Goal: Use online tool/utility: Utilize a website feature to perform a specific function

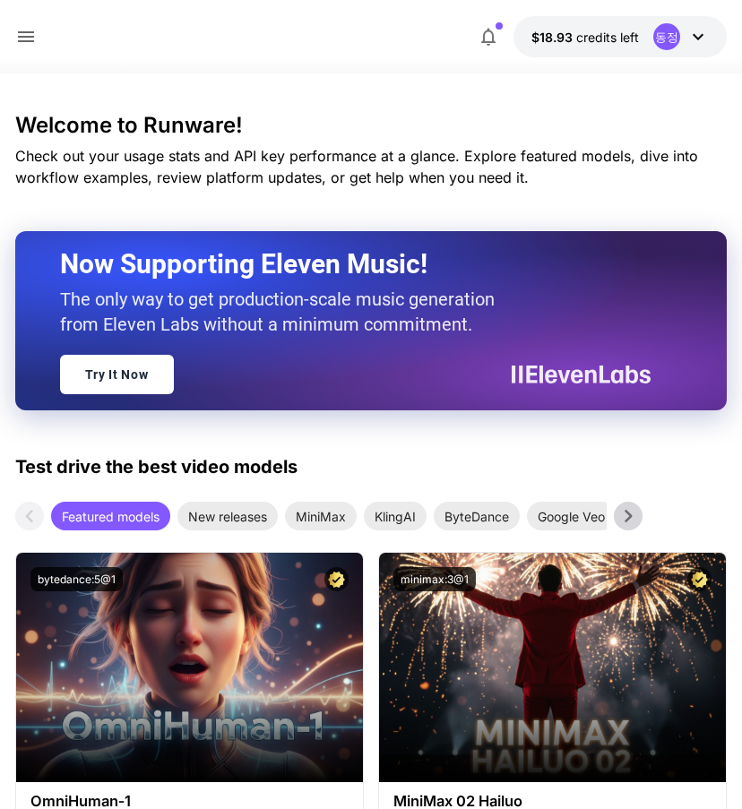
click at [25, 39] on icon at bounding box center [26, 37] width 22 height 22
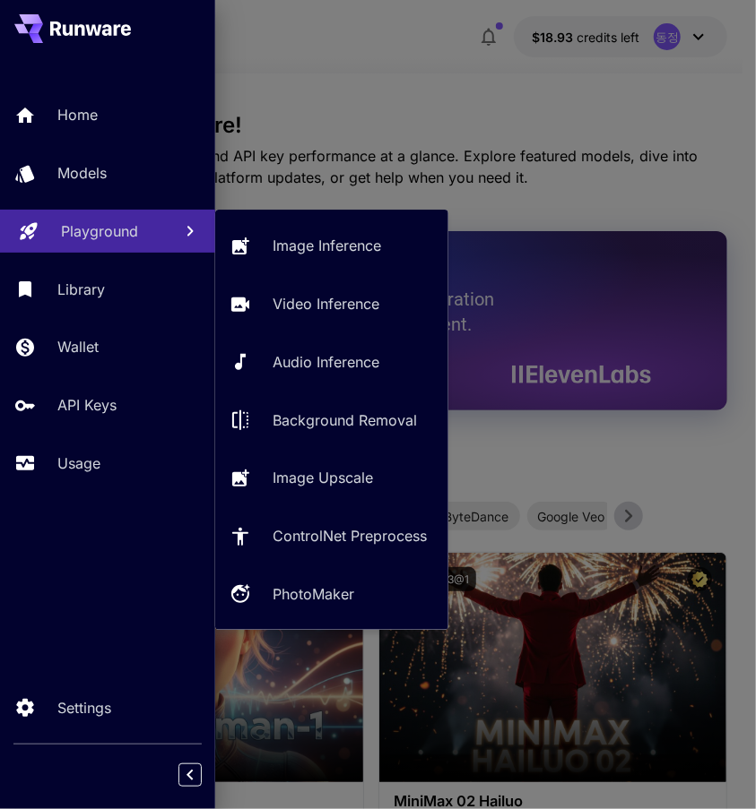
click at [108, 225] on p "Playground" at bounding box center [99, 231] width 77 height 22
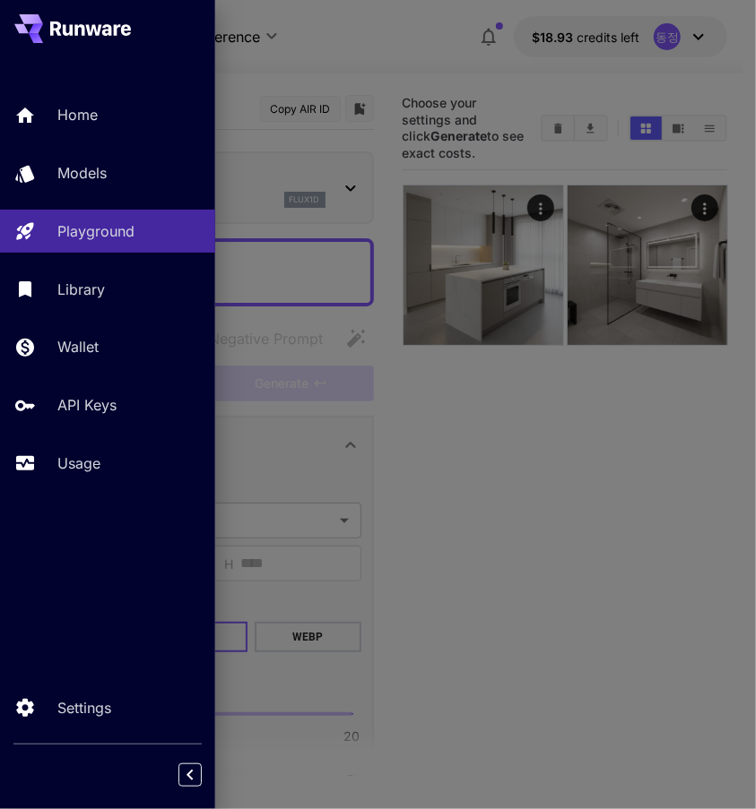
click at [563, 439] on div at bounding box center [378, 404] width 756 height 809
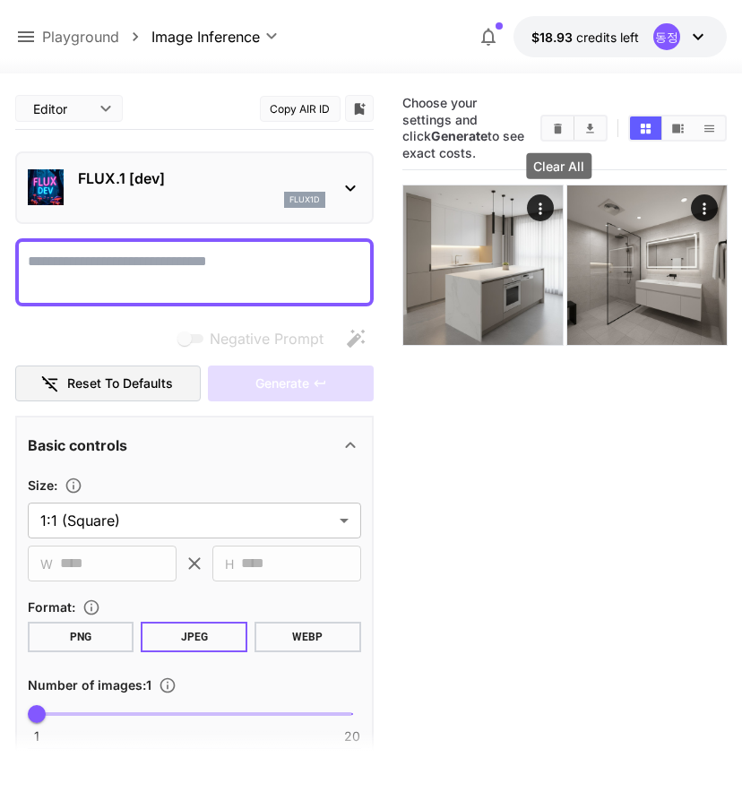
click at [559, 128] on icon "Clear All" at bounding box center [558, 129] width 8 height 10
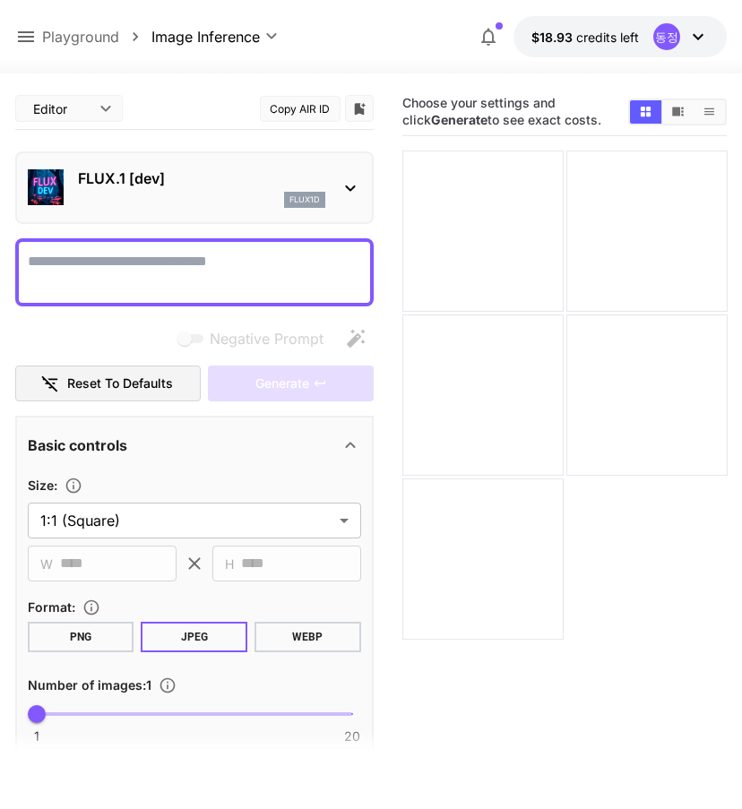
click at [172, 264] on textarea "Negative Prompt" at bounding box center [194, 272] width 333 height 43
click at [350, 187] on icon at bounding box center [351, 188] width 22 height 22
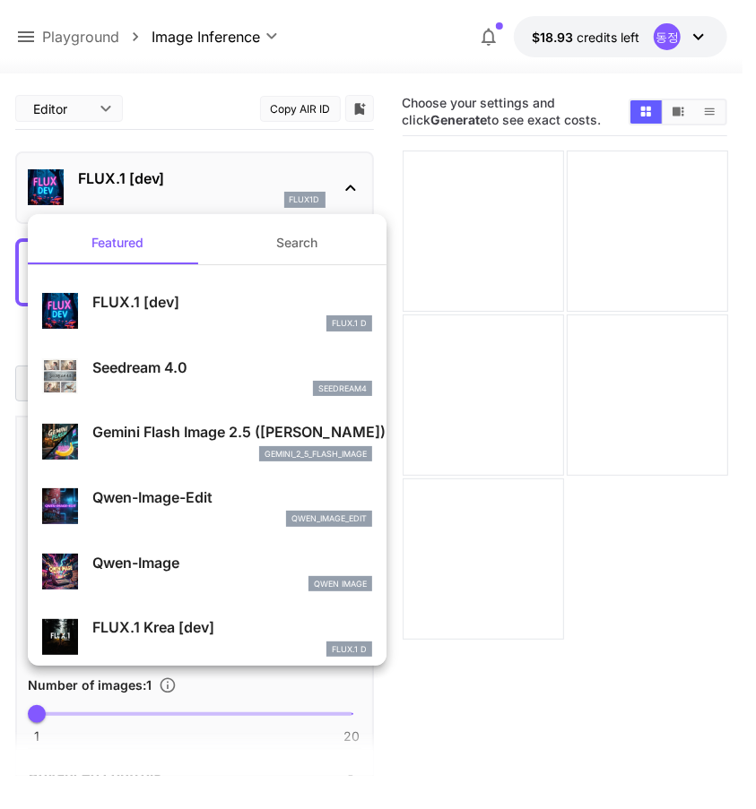
click at [170, 438] on p "Gemini Flash Image 2.5 ([PERSON_NAME])" at bounding box center [232, 432] width 280 height 22
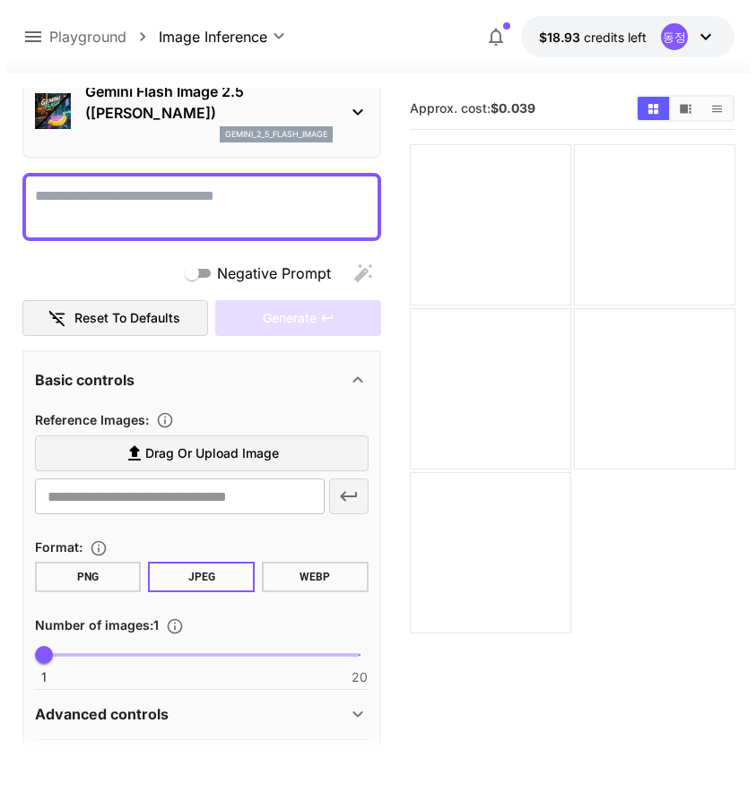
scroll to position [90, 0]
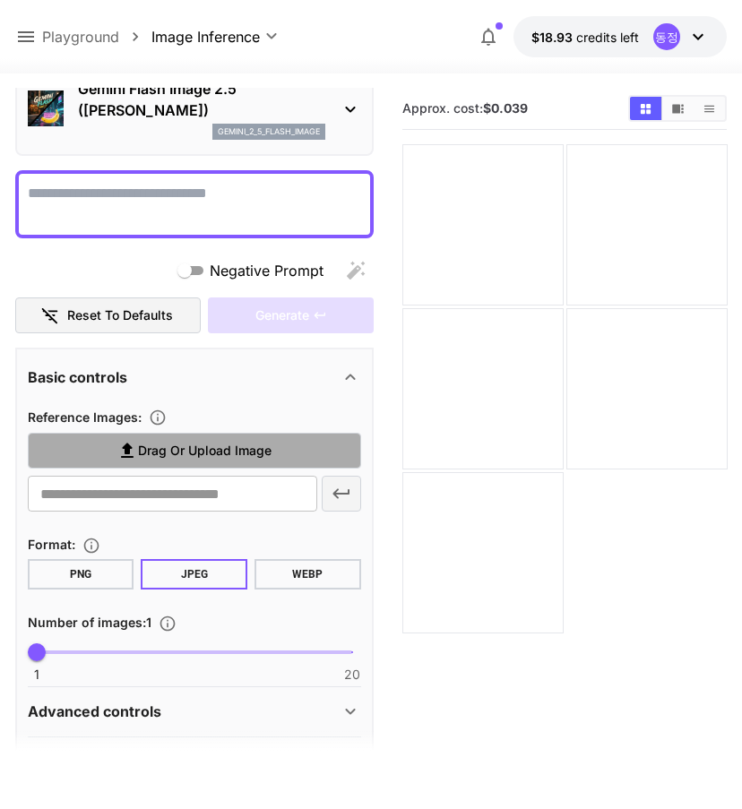
click at [246, 458] on span "Drag or upload image" at bounding box center [205, 451] width 134 height 22
click at [0, 0] on input "Drag or upload image" at bounding box center [0, 0] width 0 height 0
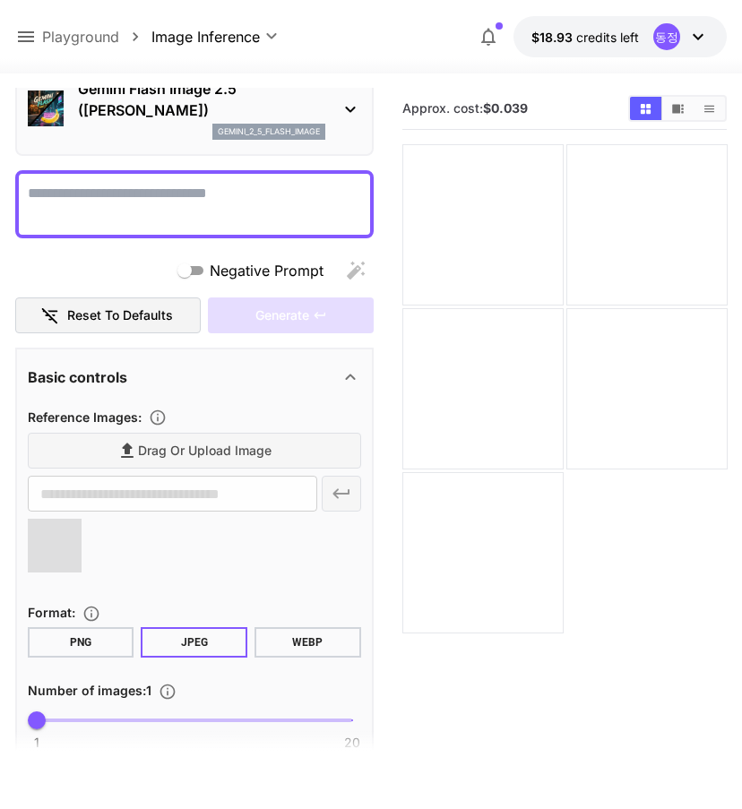
type input "**********"
click at [190, 198] on textarea "Negative Prompt" at bounding box center [194, 204] width 333 height 43
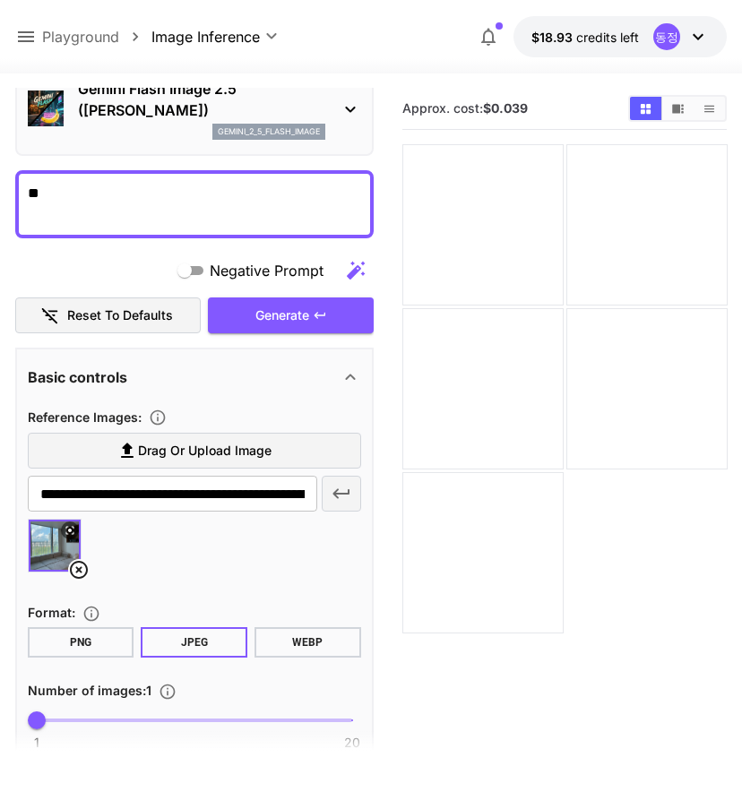
type textarea "*"
type textarea "**********"
click at [302, 316] on span "Generate" at bounding box center [282, 316] width 54 height 22
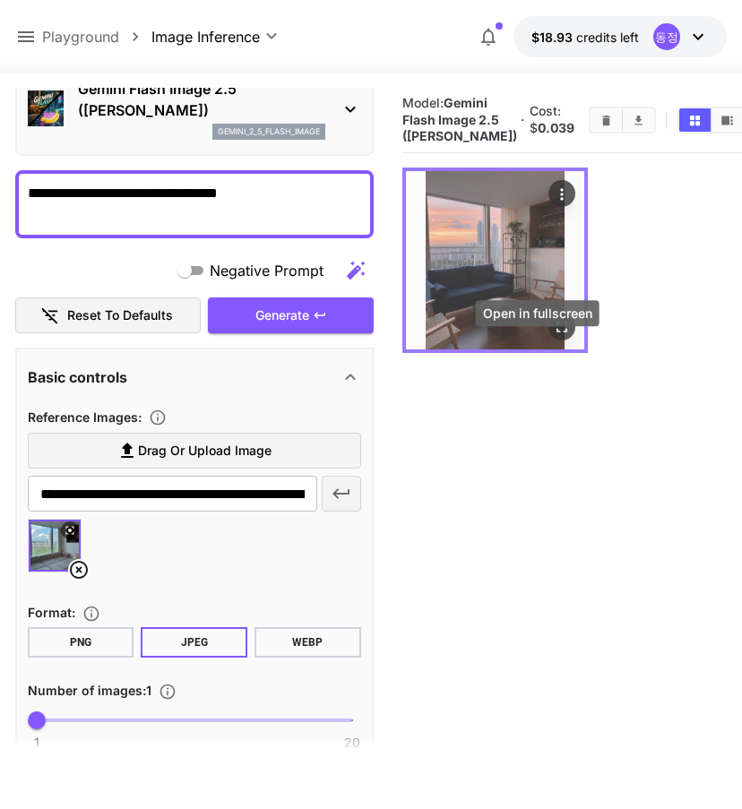
click at [557, 332] on icon "Open in fullscreen" at bounding box center [562, 327] width 11 height 11
